Goal: Navigation & Orientation: Find specific page/section

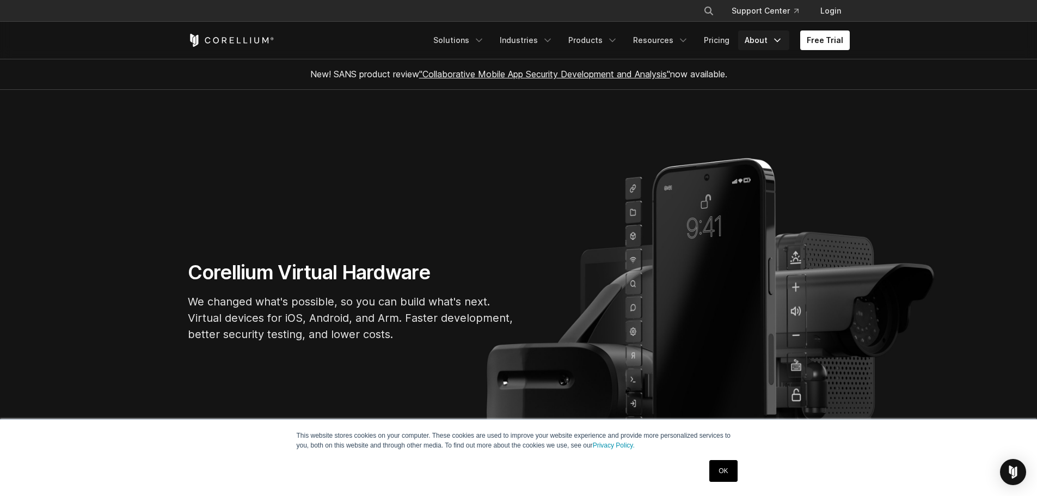
click at [757, 42] on link "About" at bounding box center [763, 40] width 51 height 20
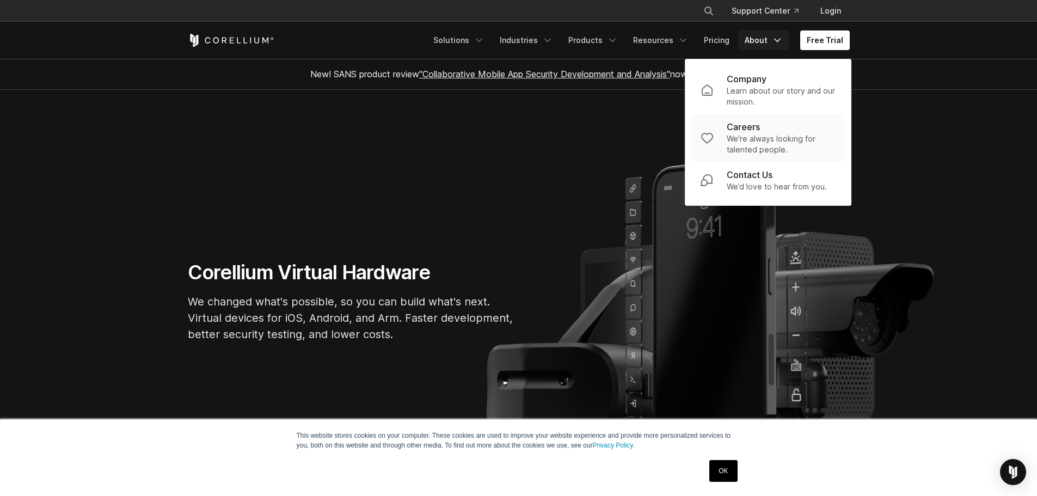
click at [745, 126] on p "Careers" at bounding box center [742, 126] width 33 height 13
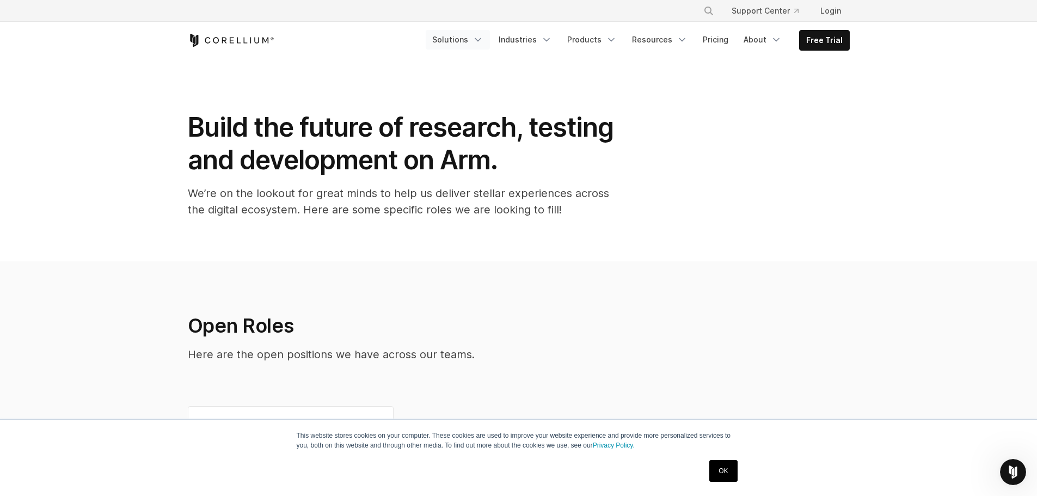
click at [463, 39] on link "Solutions" at bounding box center [457, 40] width 64 height 20
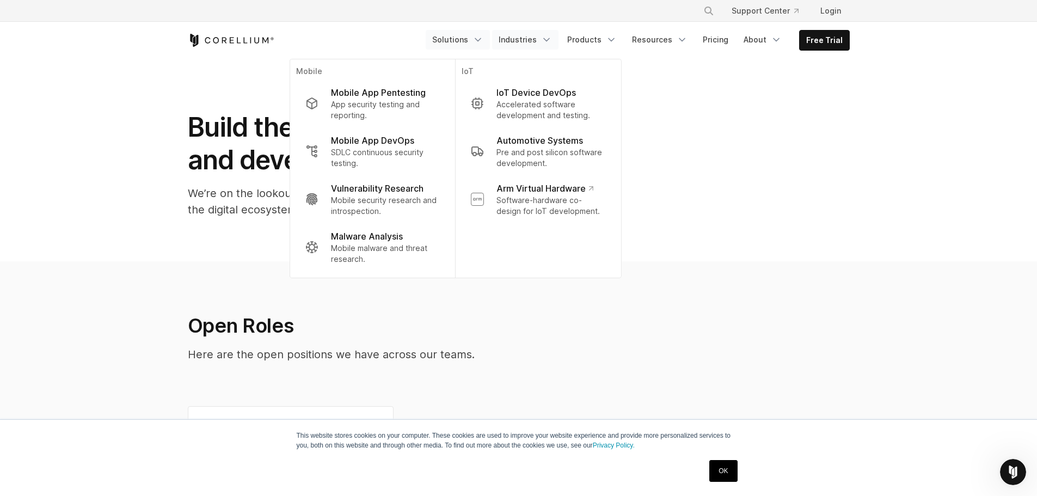
click at [524, 37] on link "Industries" at bounding box center [525, 40] width 66 height 20
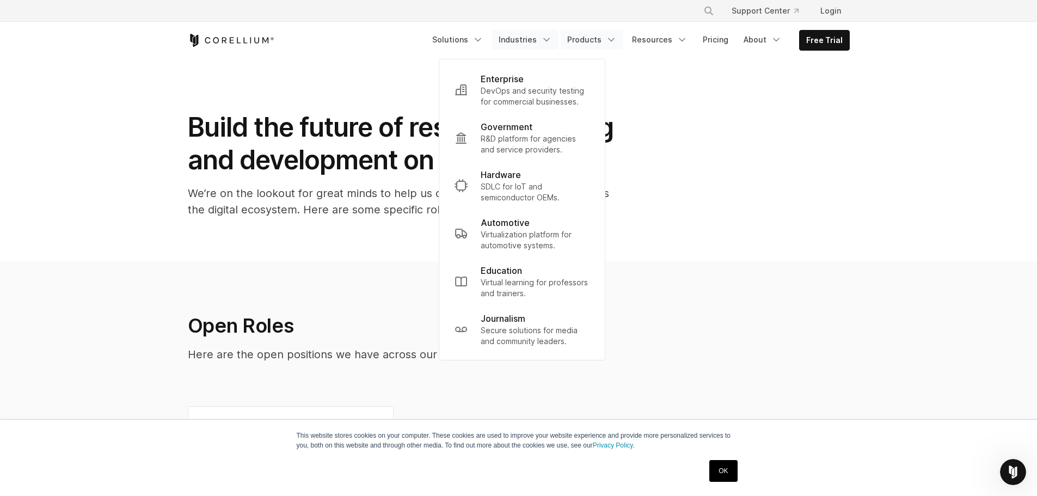
click at [593, 38] on link "Products" at bounding box center [591, 40] width 63 height 20
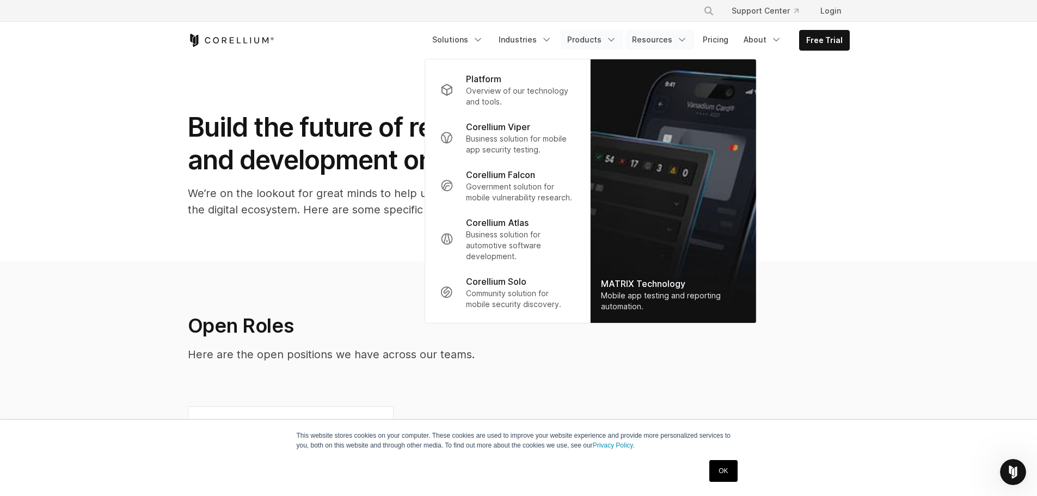
click at [652, 36] on link "Resources" at bounding box center [659, 40] width 69 height 20
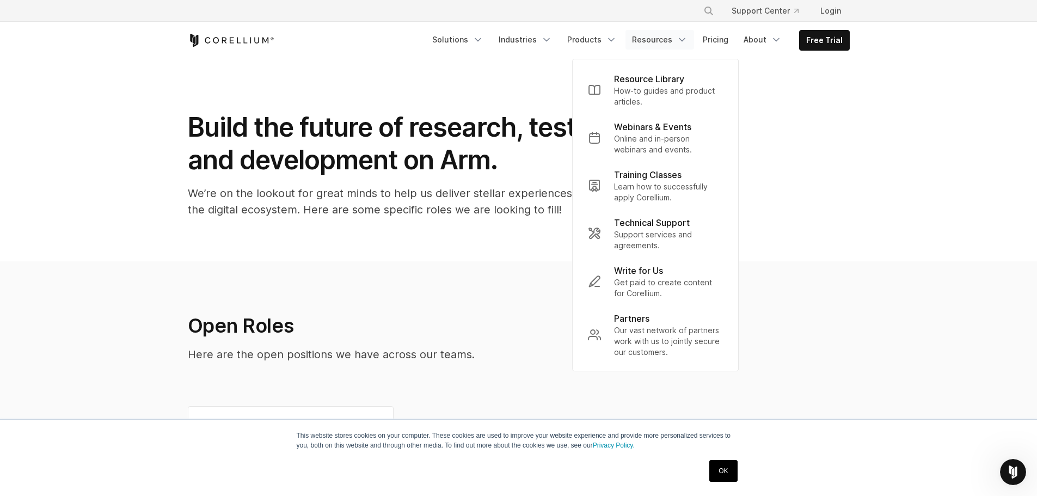
click at [467, 237] on section "Build the future of research, testing and development on Arm. We’re on the look…" at bounding box center [518, 160] width 1037 height 202
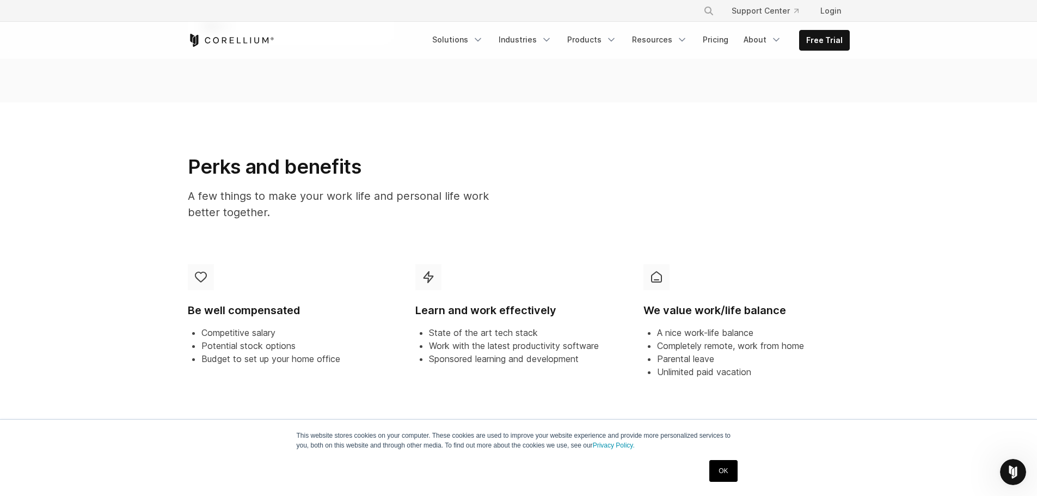
scroll to position [544, 0]
